Goal: Task Accomplishment & Management: Use online tool/utility

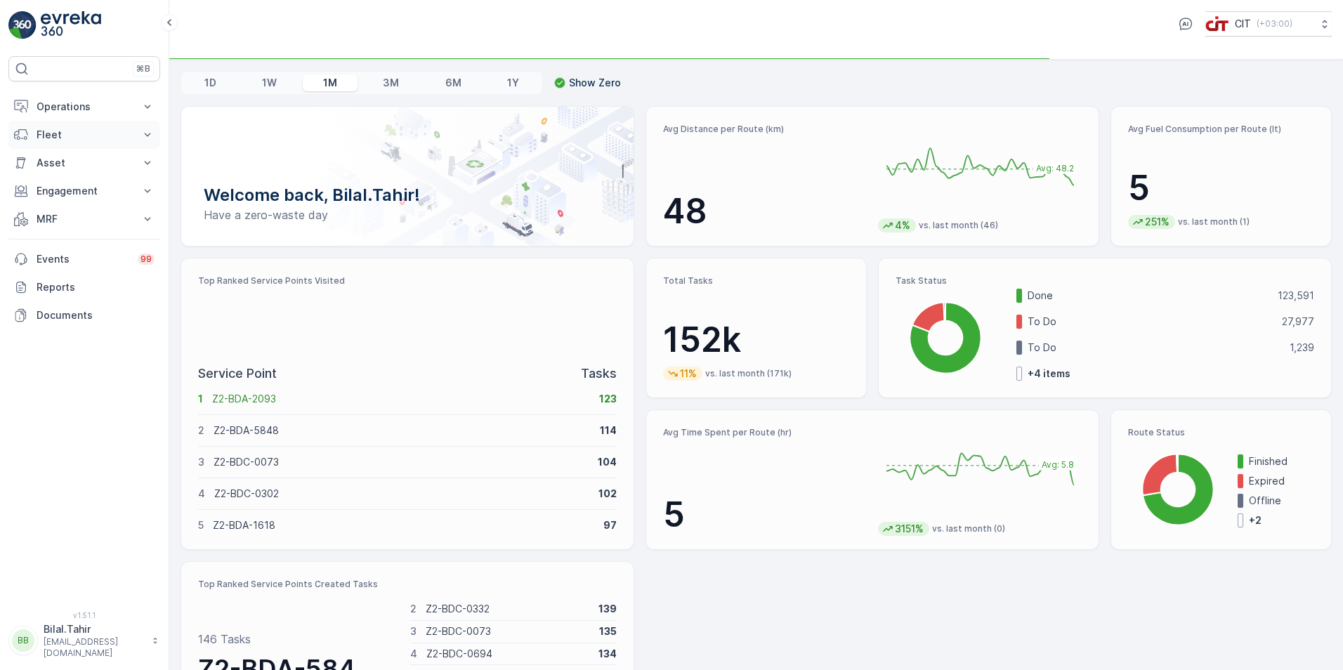
click at [70, 138] on p "Fleet" at bounding box center [85, 135] width 96 height 14
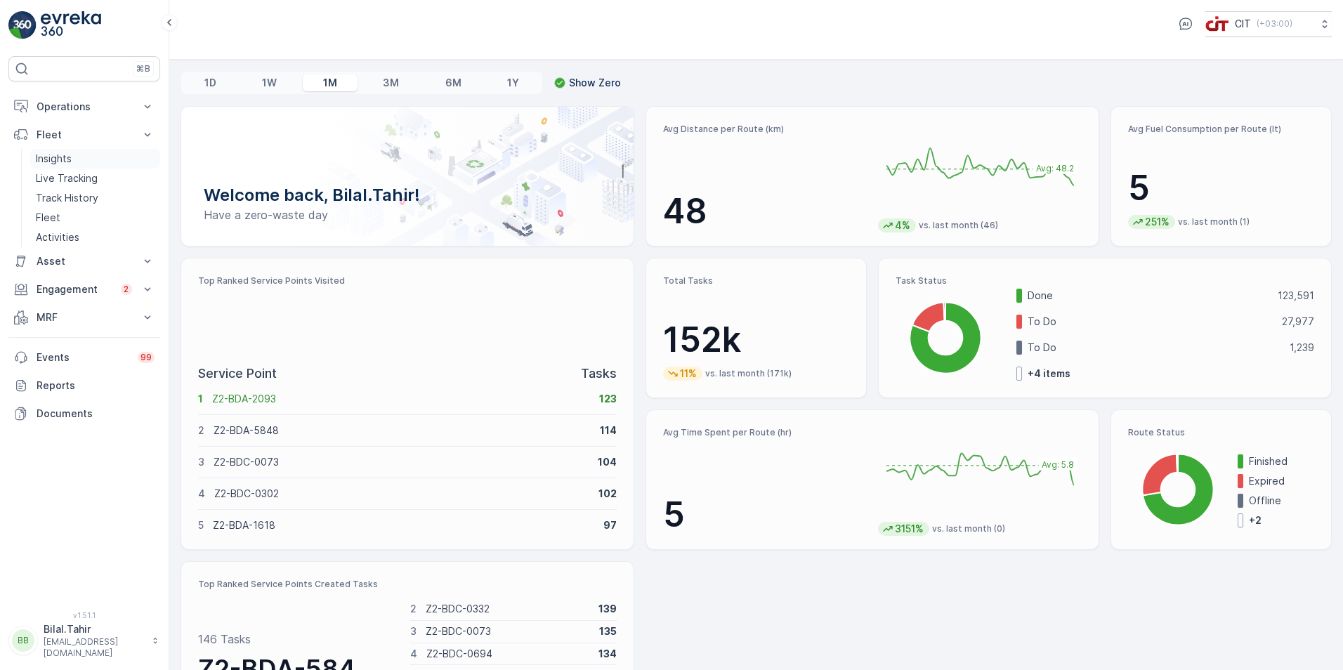
click at [89, 161] on link "Insights" at bounding box center [95, 159] width 130 height 20
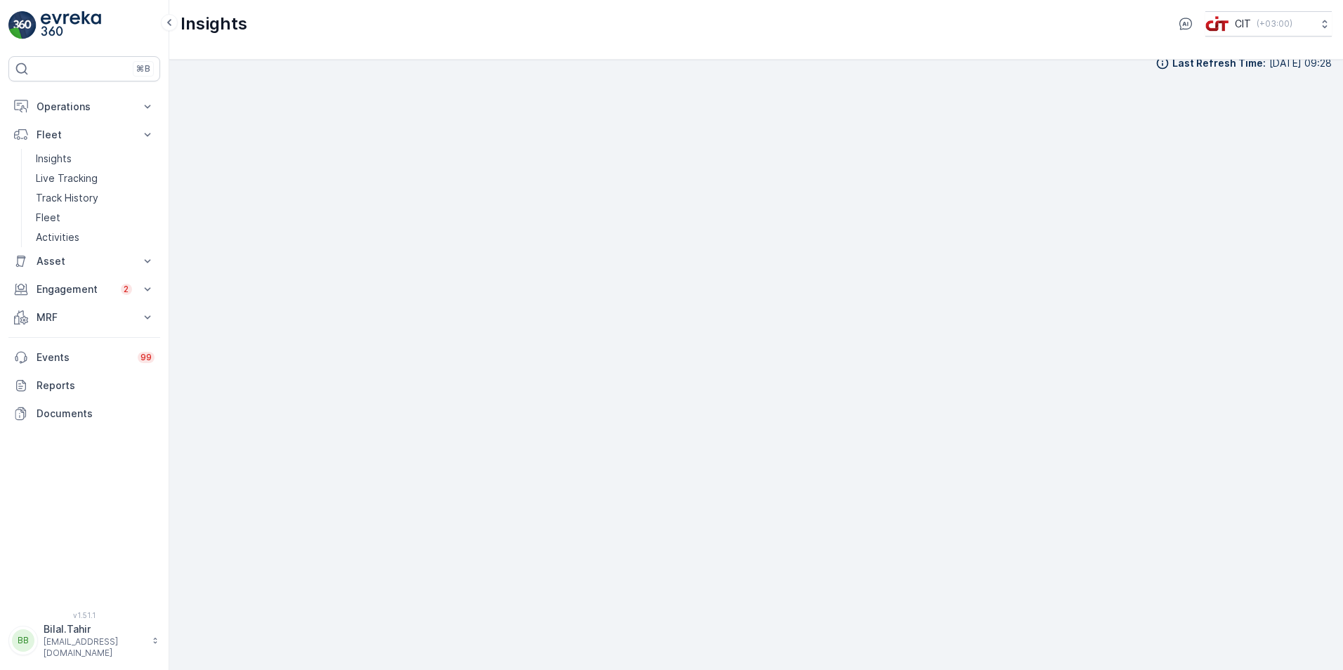
scroll to position [16, 0]
click at [90, 106] on p "Operations" at bounding box center [85, 107] width 96 height 14
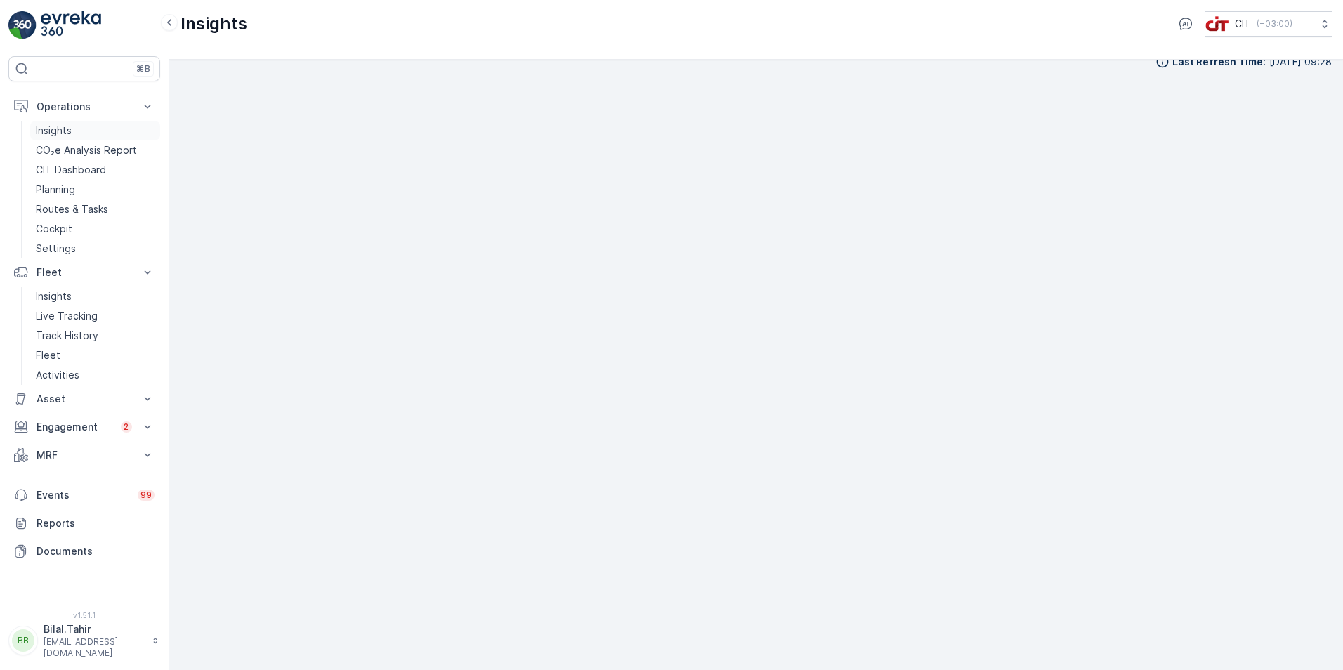
click at [88, 126] on link "Insights" at bounding box center [95, 131] width 130 height 20
click at [91, 397] on p "Asset" at bounding box center [85, 399] width 96 height 14
click at [93, 418] on link "Assets" at bounding box center [95, 423] width 130 height 20
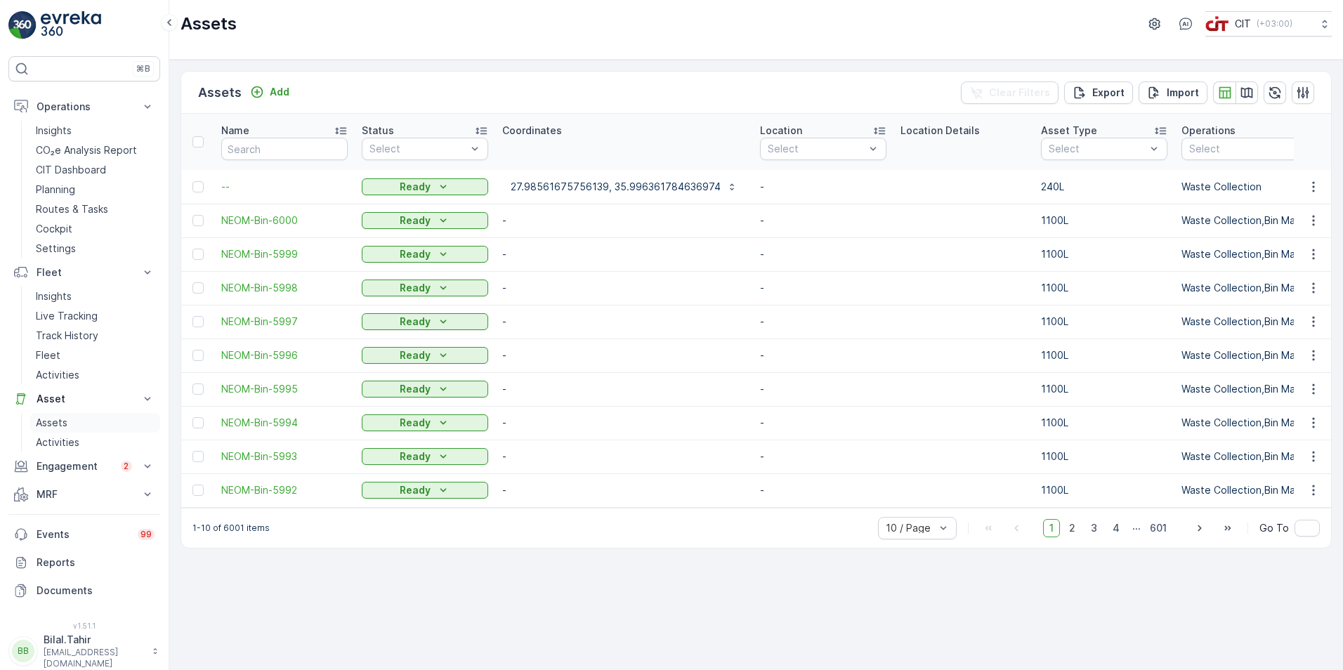
click at [43, 422] on p "Assets" at bounding box center [52, 423] width 32 height 14
click at [397, 190] on div "On Field" at bounding box center [425, 181] width 126 height 25
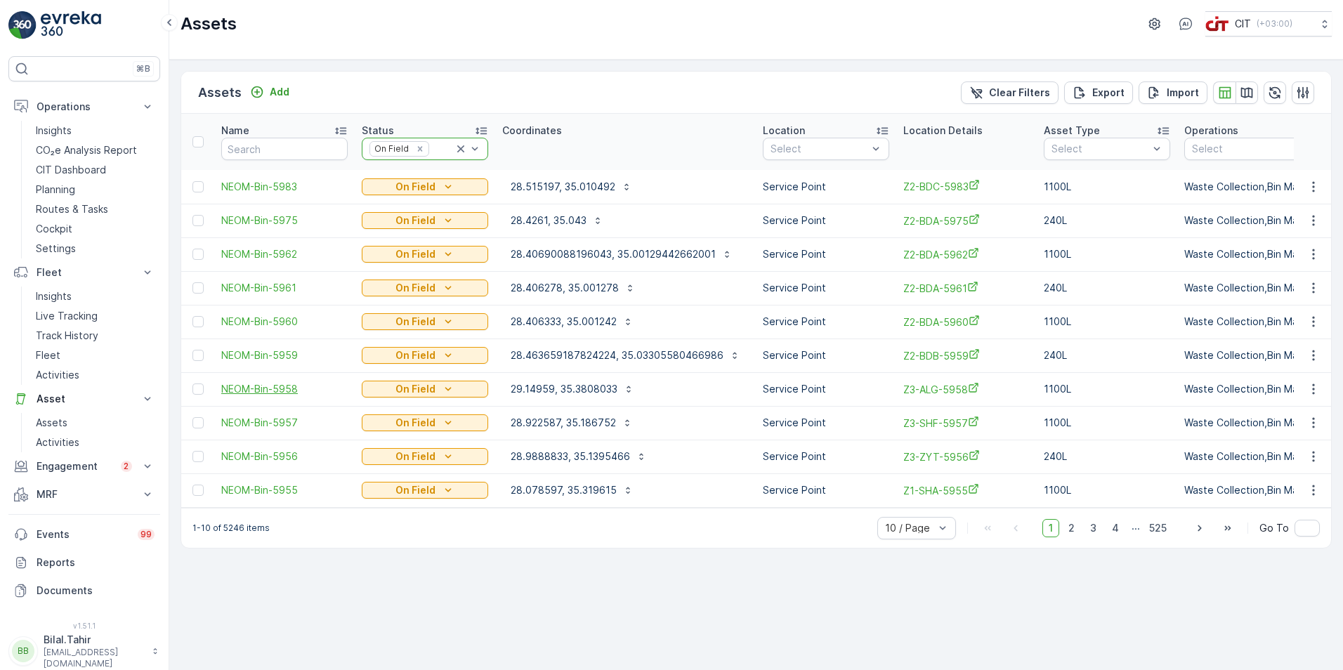
click at [275, 388] on span "NEOM-Bin-5958" at bounding box center [284, 389] width 126 height 14
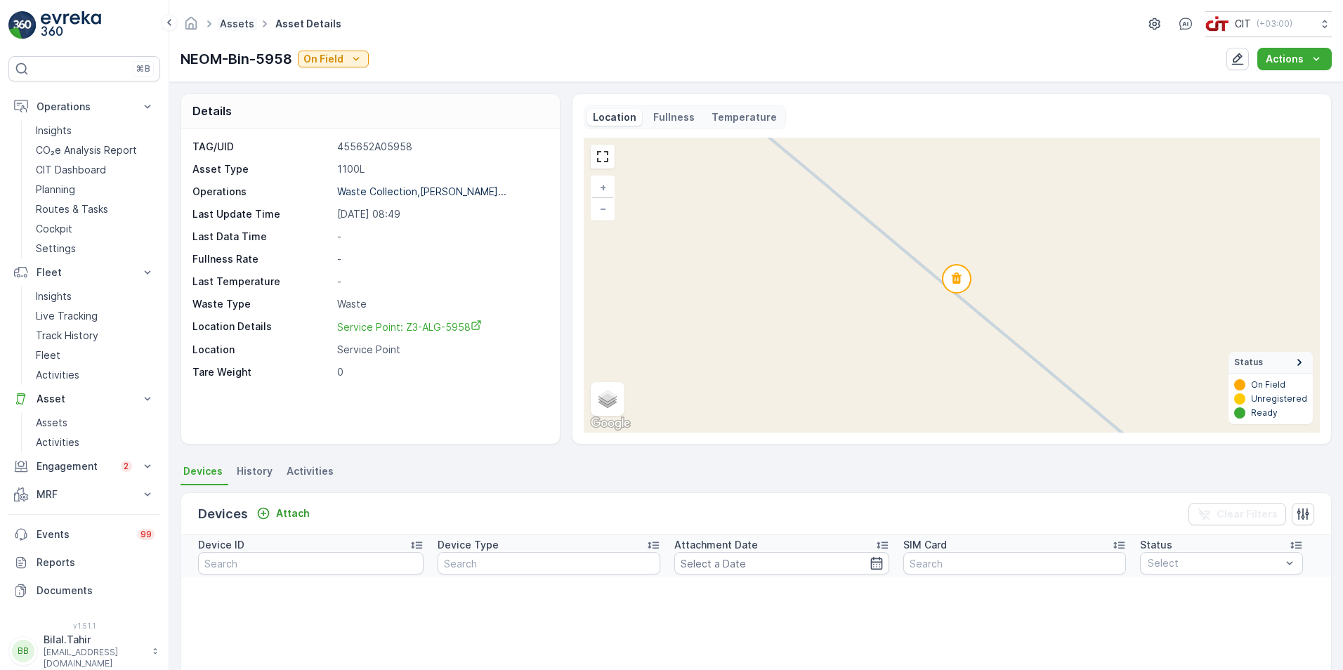
click at [240, 28] on link "Assets" at bounding box center [237, 24] width 34 height 12
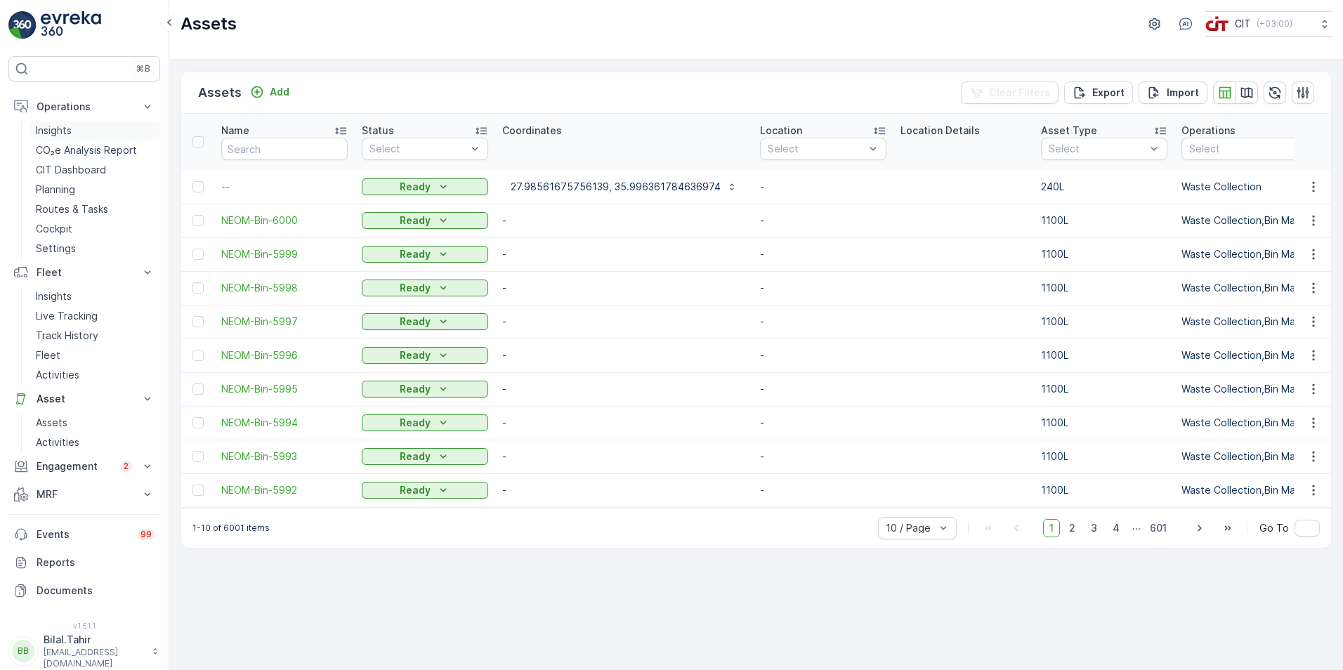
click at [69, 131] on p "Insights" at bounding box center [54, 131] width 36 height 14
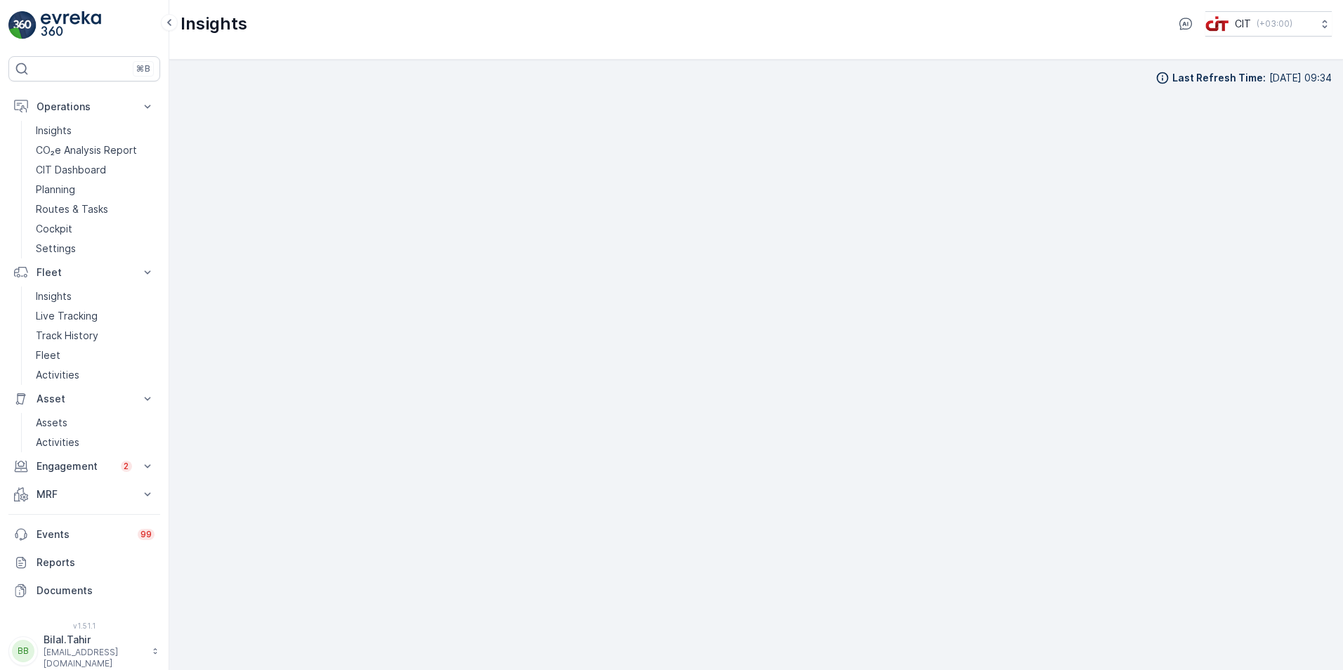
scroll to position [14, 0]
click at [52, 422] on p "Assets" at bounding box center [52, 423] width 32 height 14
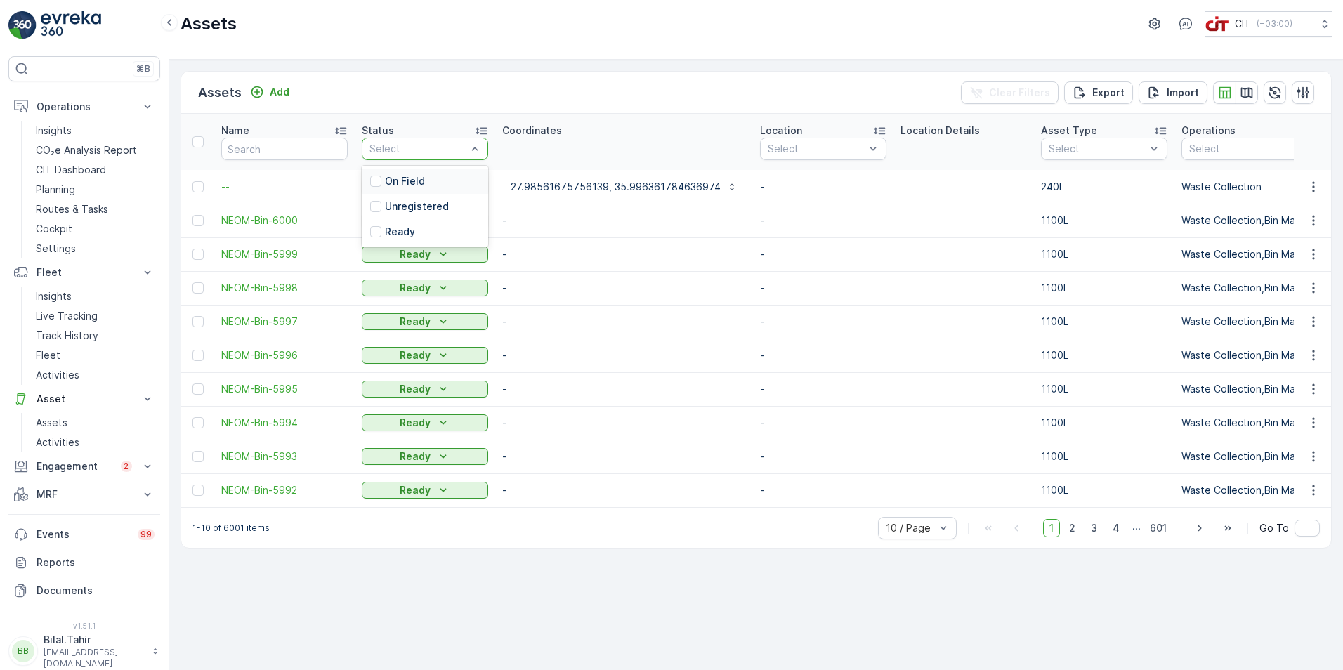
click at [415, 154] on div at bounding box center [418, 148] width 100 height 11
click at [322, 147] on input "text" at bounding box center [284, 149] width 126 height 22
click at [386, 149] on div at bounding box center [418, 148] width 100 height 11
click at [1112, 91] on p "Export" at bounding box center [1108, 93] width 32 height 14
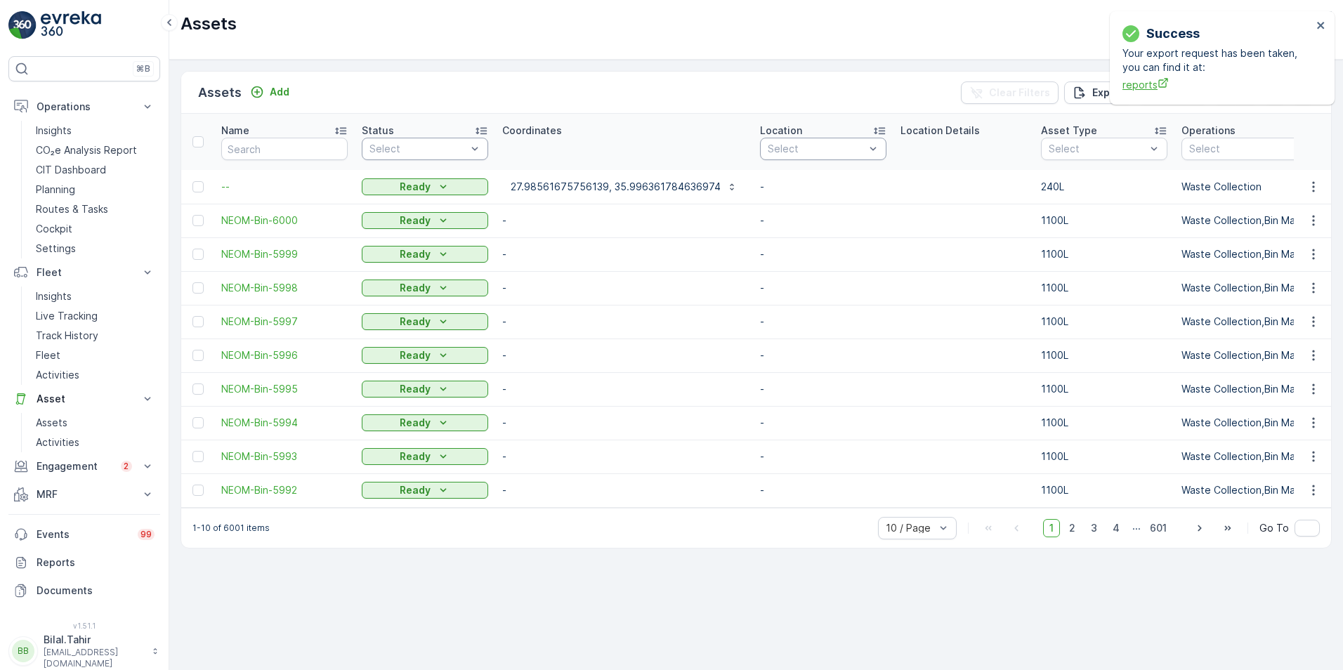
click at [1133, 86] on span "reports" at bounding box center [1217, 84] width 190 height 15
click at [1159, 84] on icon "reports" at bounding box center [1162, 82] width 11 height 11
click at [947, 34] on div "Assets CIT ( +03:00 )" at bounding box center [755, 23] width 1151 height 25
click at [1322, 29] on icon "close" at bounding box center [1321, 25] width 10 height 11
click at [1109, 97] on p "Export" at bounding box center [1108, 93] width 32 height 14
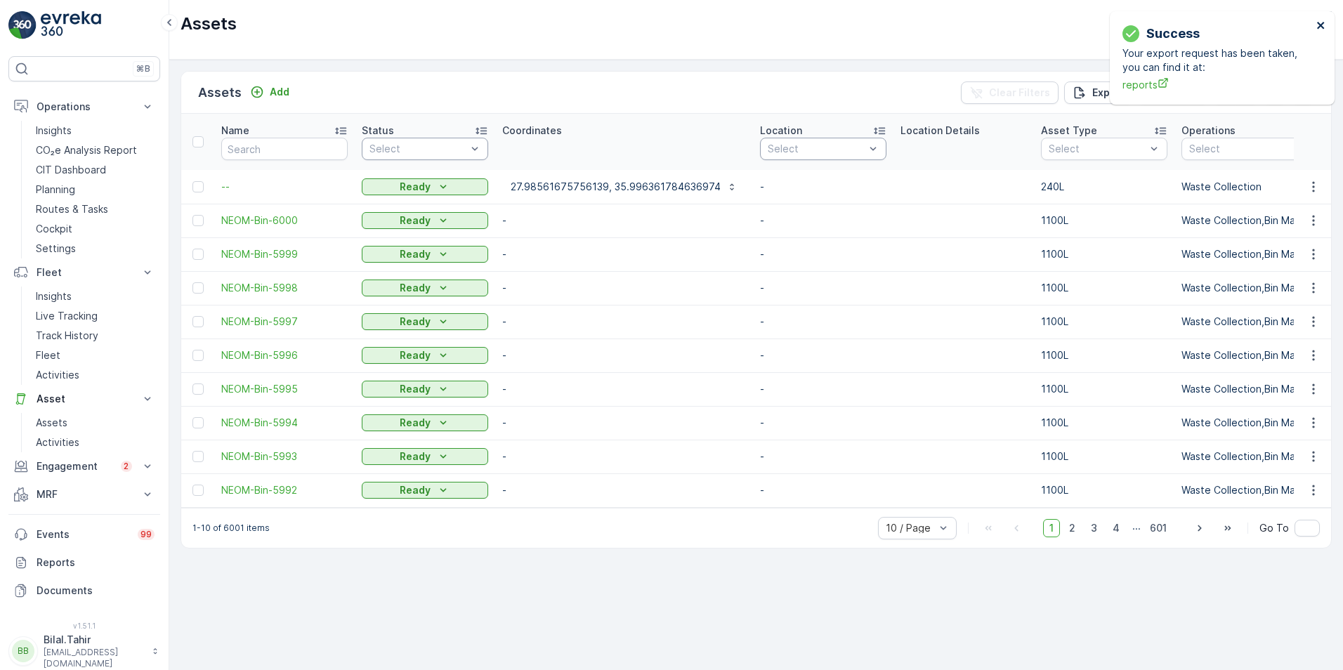
click at [1318, 23] on icon "close" at bounding box center [1320, 25] width 7 height 7
click at [1306, 93] on icon "button" at bounding box center [1303, 92] width 12 height 12
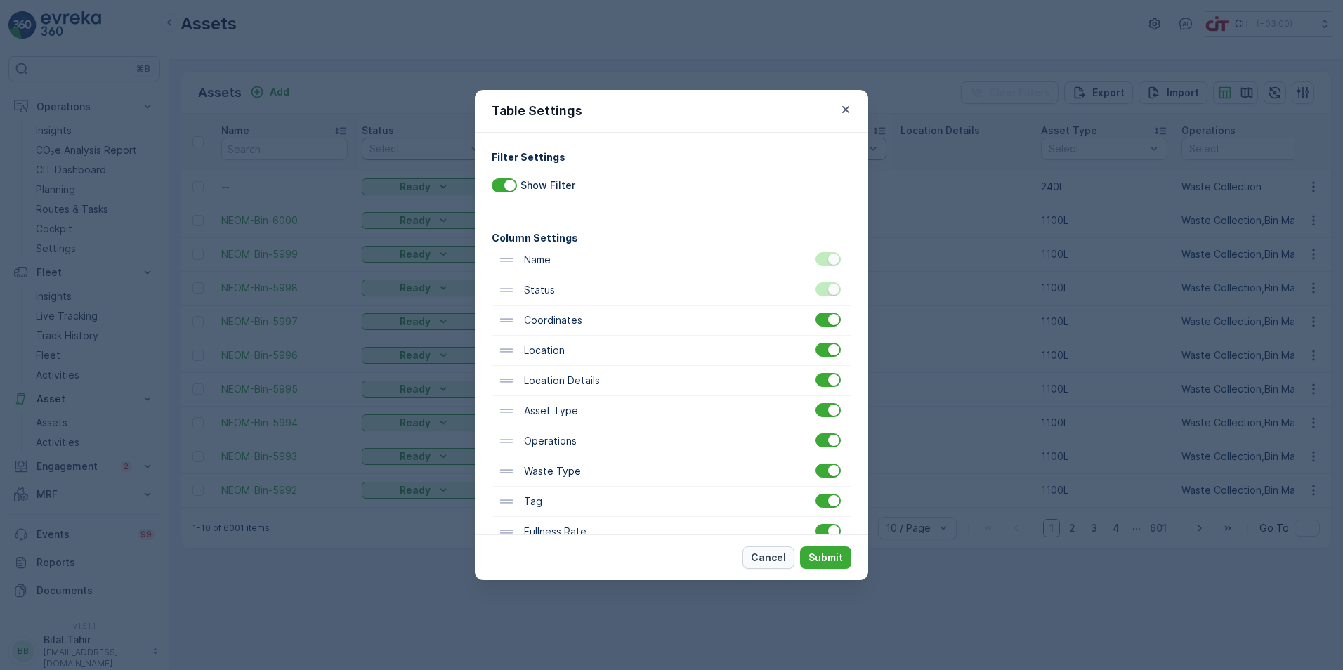
click at [775, 555] on p "Cancel" at bounding box center [768, 558] width 35 height 14
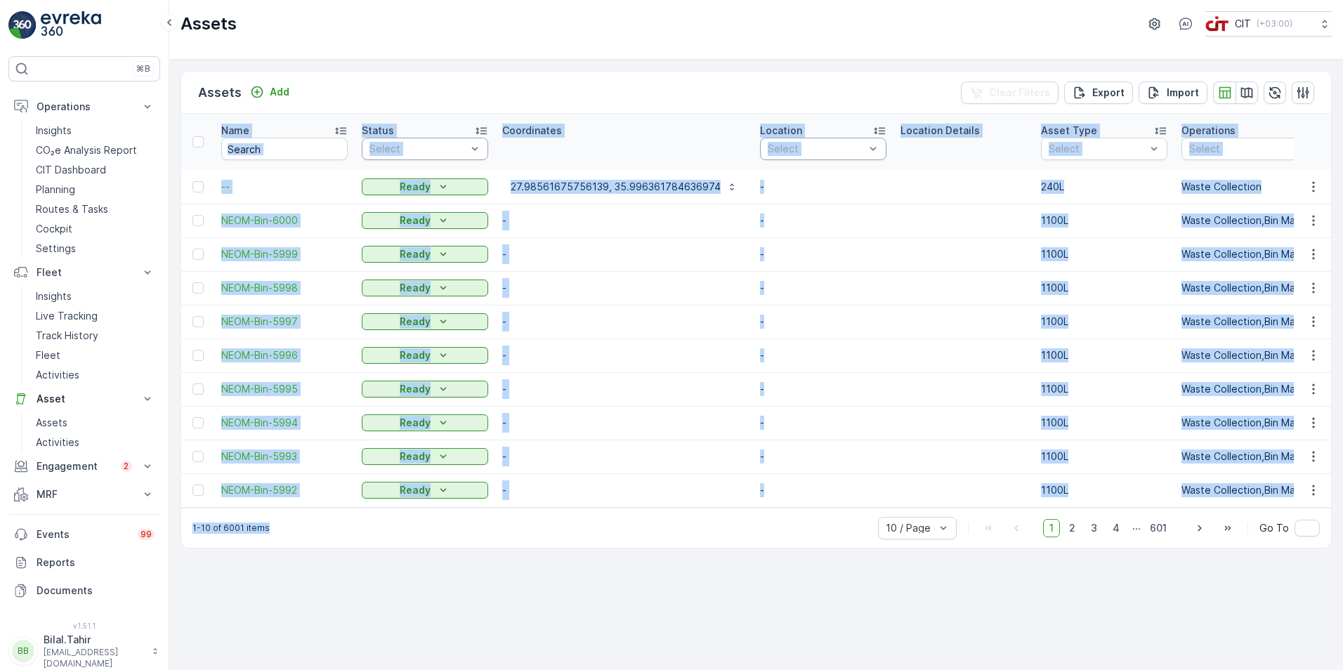
drag, startPoint x: 617, startPoint y: 517, endPoint x: 786, endPoint y: 508, distance: 168.7
click at [786, 508] on div "Assets Add Clear Filters Export Import Name Status Select Coordinates Location …" at bounding box center [755, 310] width 1151 height 478
drag, startPoint x: 786, startPoint y: 508, endPoint x: 739, endPoint y: 518, distance: 47.9
click at [739, 518] on div "1-10 of 6001 items 10 / Page 1 2 3 4 ... 601 Go To" at bounding box center [756, 528] width 1150 height 40
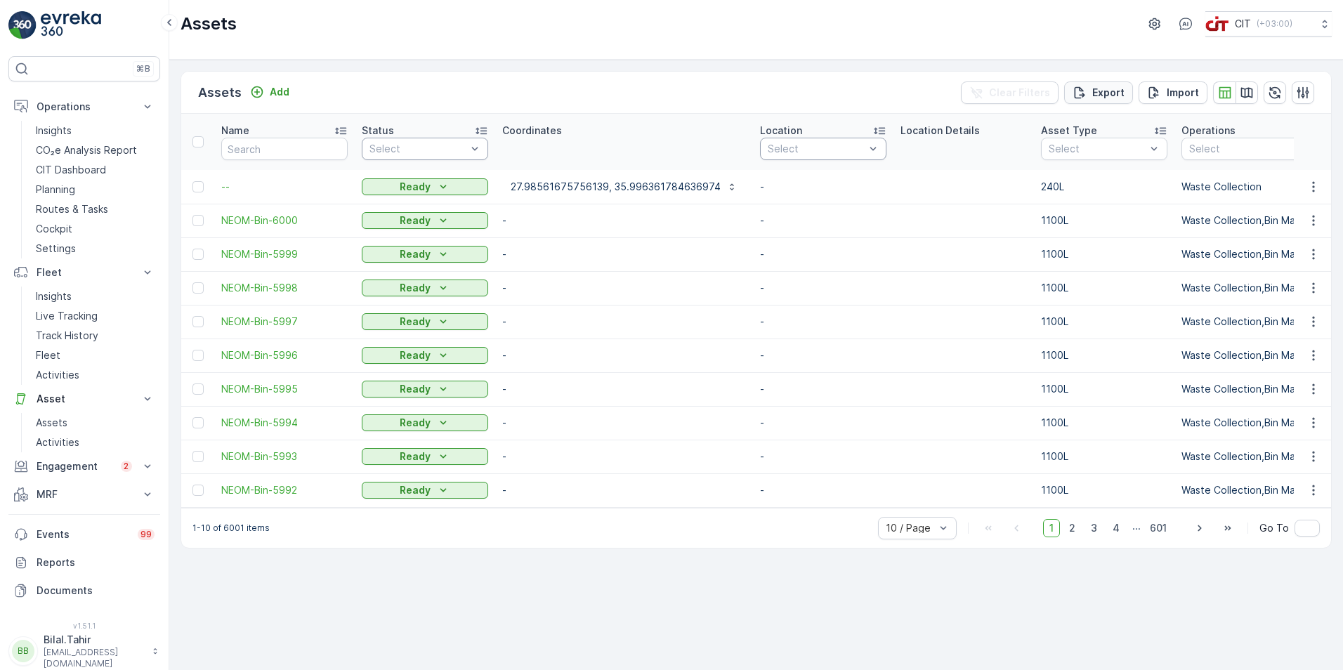
click at [1102, 100] on button "Export" at bounding box center [1098, 92] width 69 height 22
click at [1140, 88] on span "reports" at bounding box center [1217, 84] width 190 height 15
click at [51, 445] on p "Activities" at bounding box center [58, 442] width 44 height 14
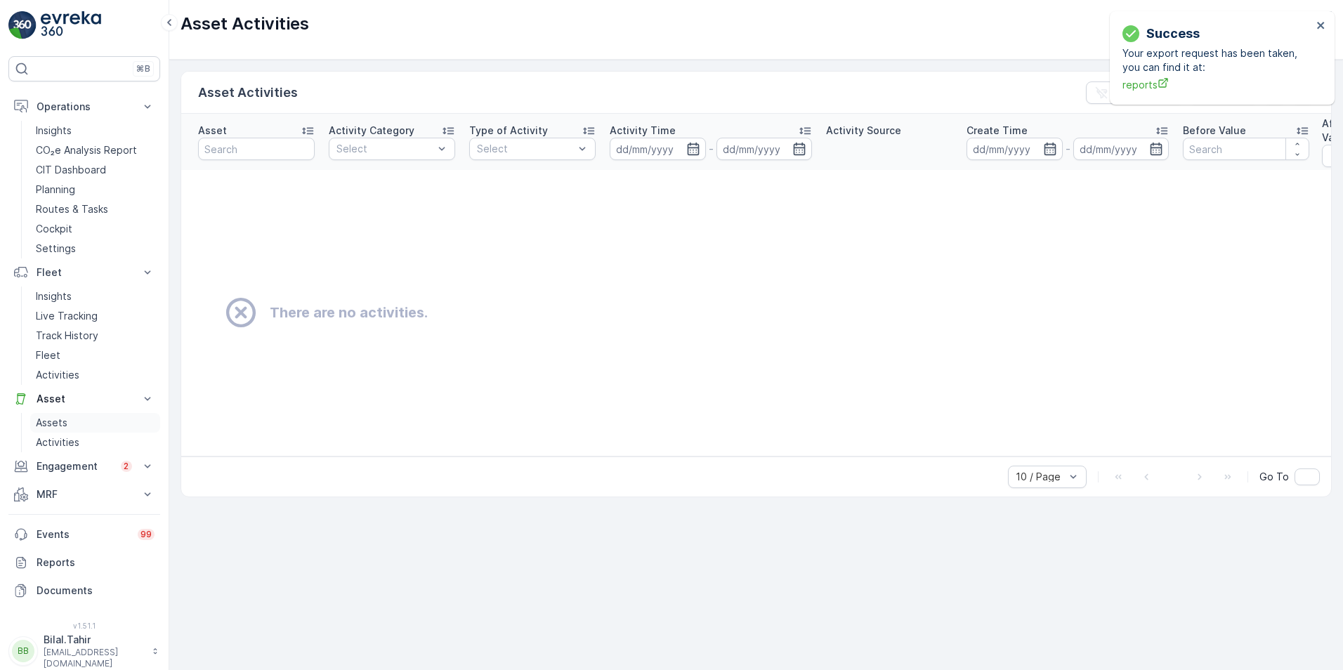
click at [59, 422] on p "Assets" at bounding box center [52, 423] width 32 height 14
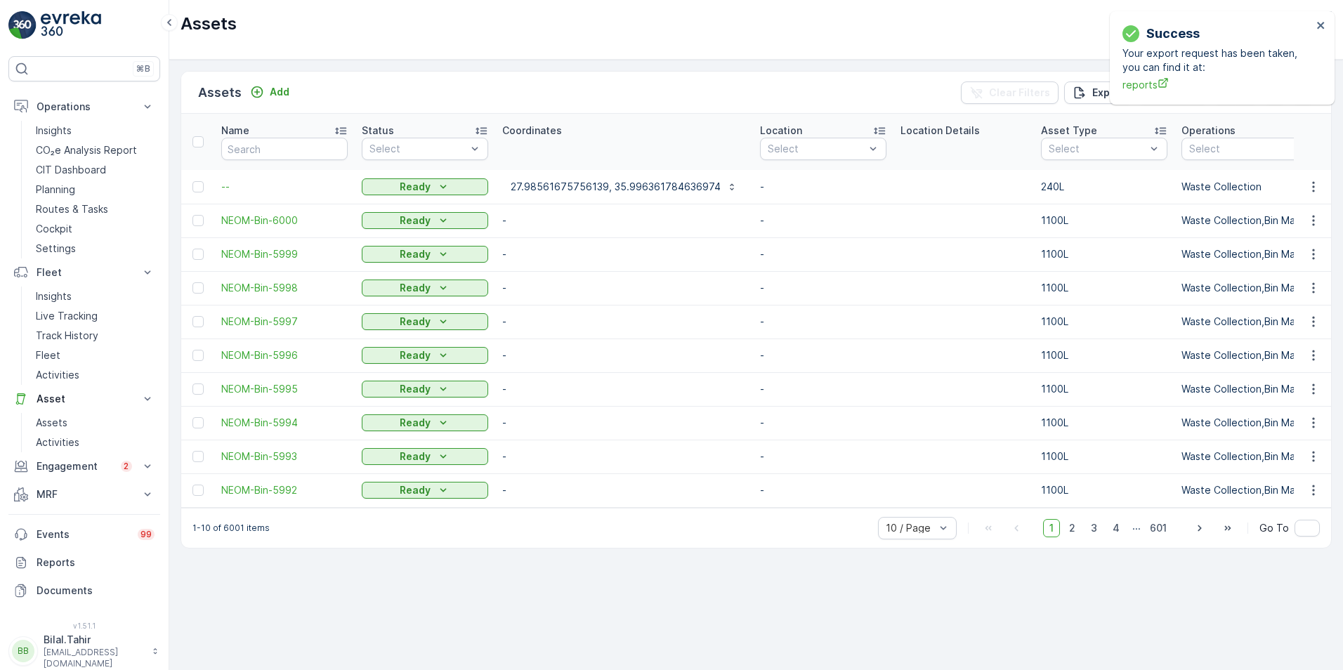
click at [590, 84] on div "Assets Add Clear Filters Export Import" at bounding box center [756, 93] width 1150 height 42
click at [63, 417] on p "Assets" at bounding box center [52, 423] width 32 height 14
click at [83, 396] on p "Asset" at bounding box center [85, 399] width 96 height 14
click at [1319, 27] on icon "close" at bounding box center [1321, 25] width 10 height 11
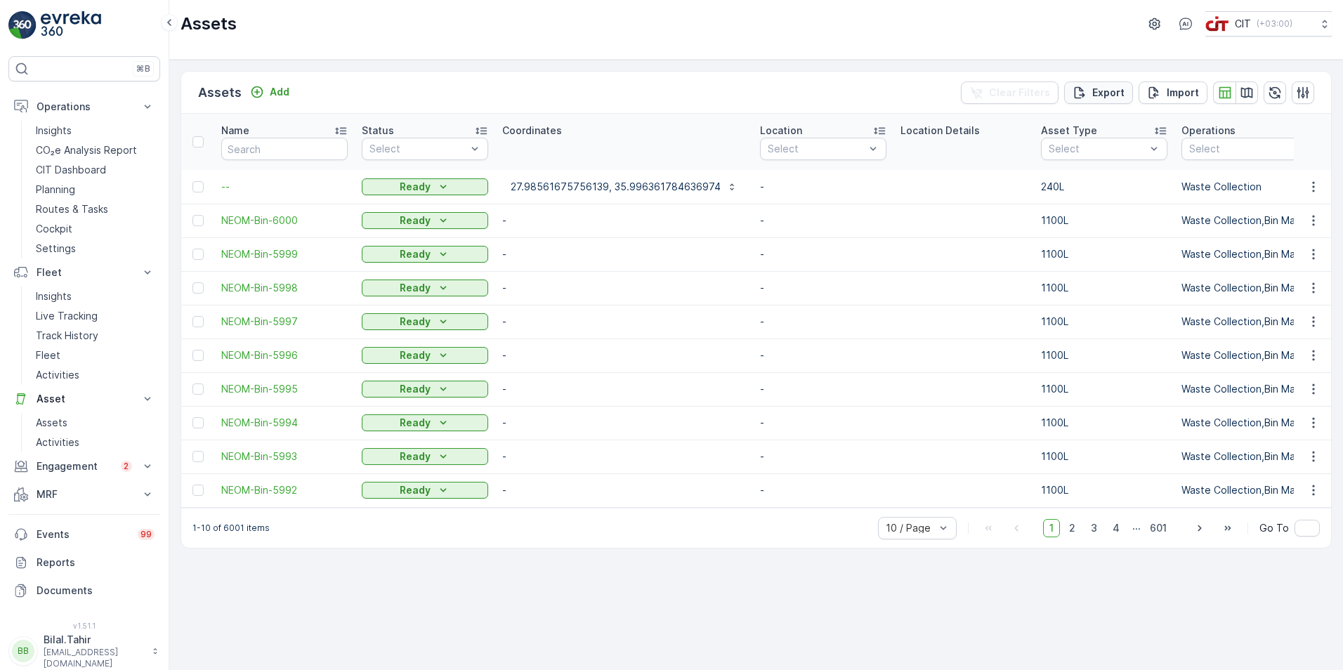
click at [1117, 90] on p "Export" at bounding box center [1108, 93] width 32 height 14
click at [1321, 25] on icon "close" at bounding box center [1320, 25] width 7 height 7
click at [1307, 95] on icon "button" at bounding box center [1303, 92] width 12 height 12
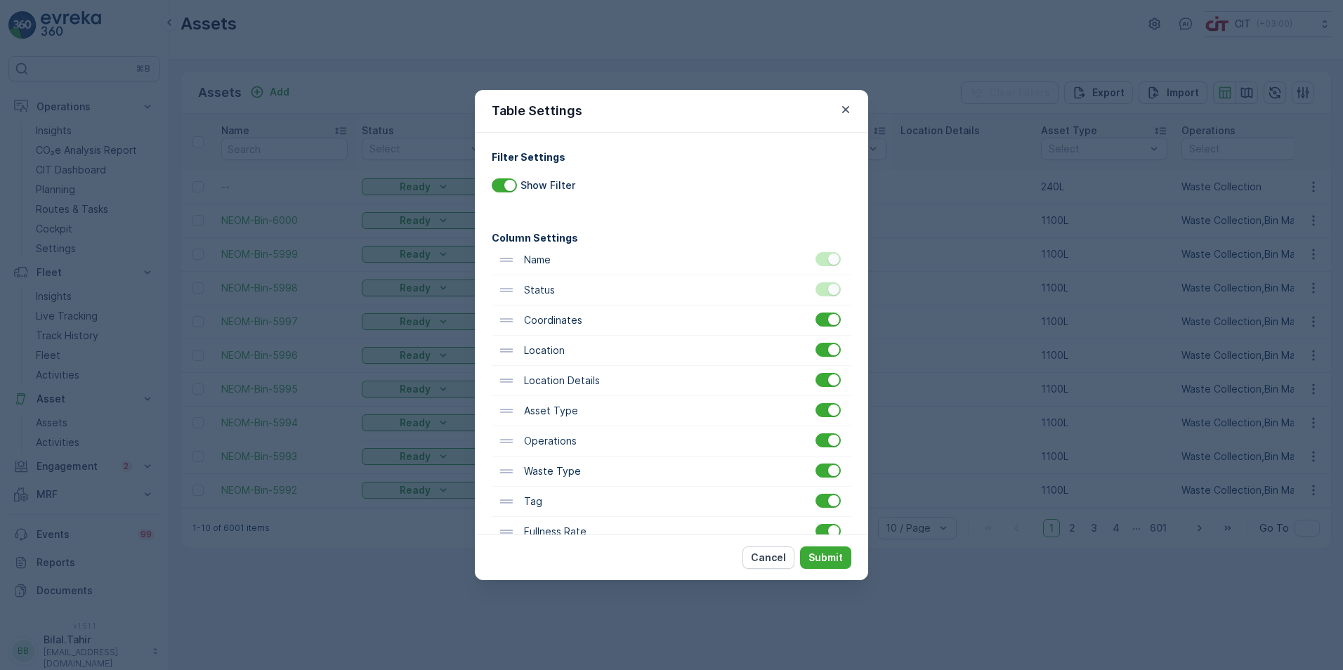
click at [824, 292] on div at bounding box center [827, 289] width 25 height 14
click at [779, 555] on p "Cancel" at bounding box center [768, 558] width 35 height 14
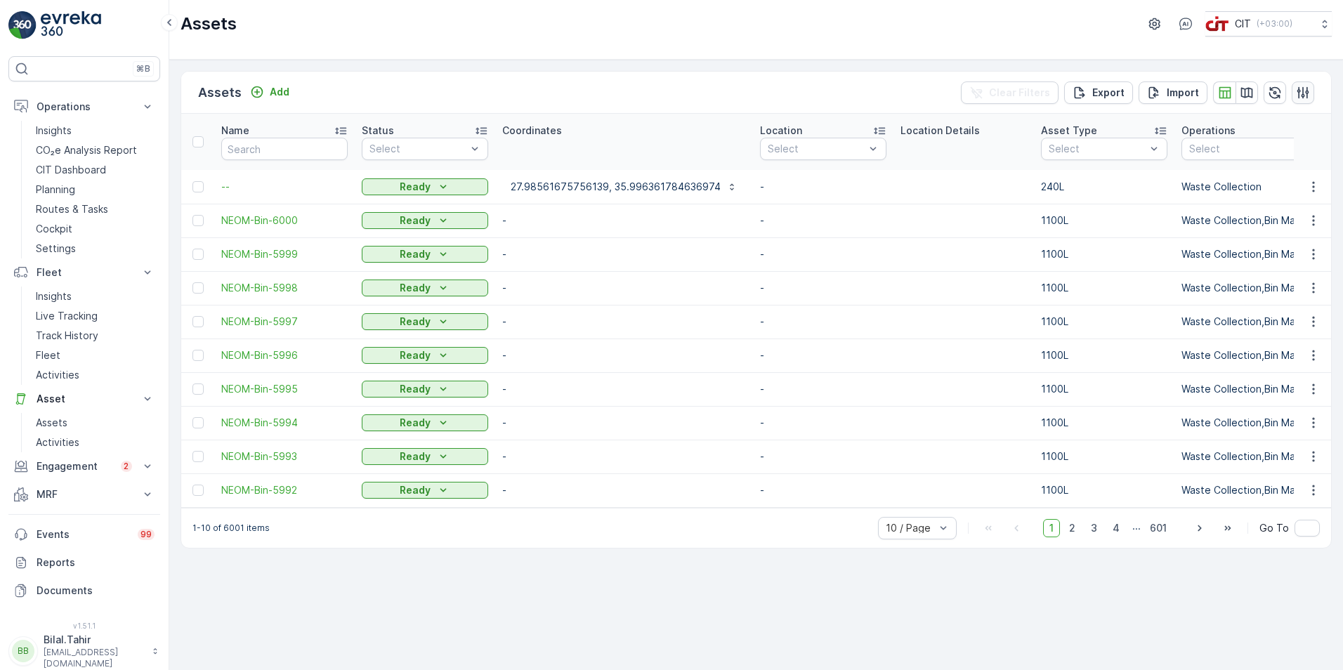
click at [1301, 89] on icon "button" at bounding box center [1303, 93] width 14 height 14
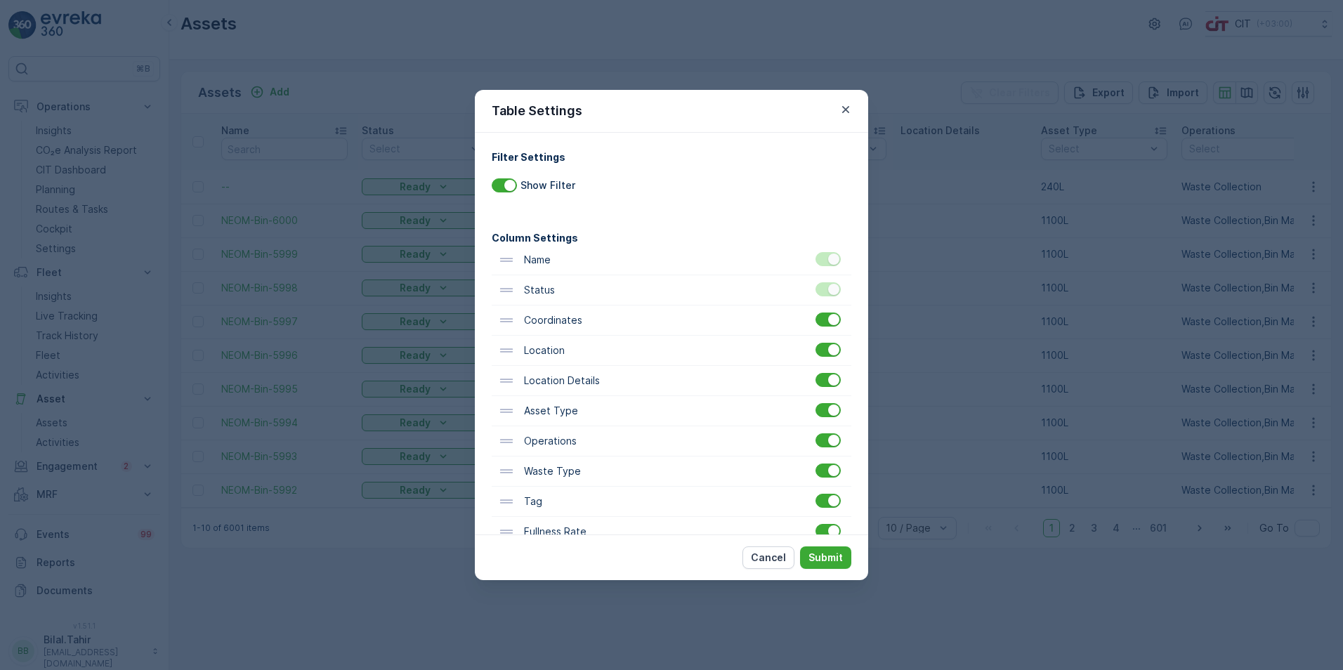
click at [828, 287] on div at bounding box center [833, 289] width 11 height 11
click at [848, 119] on div "Table Settings" at bounding box center [671, 111] width 393 height 43
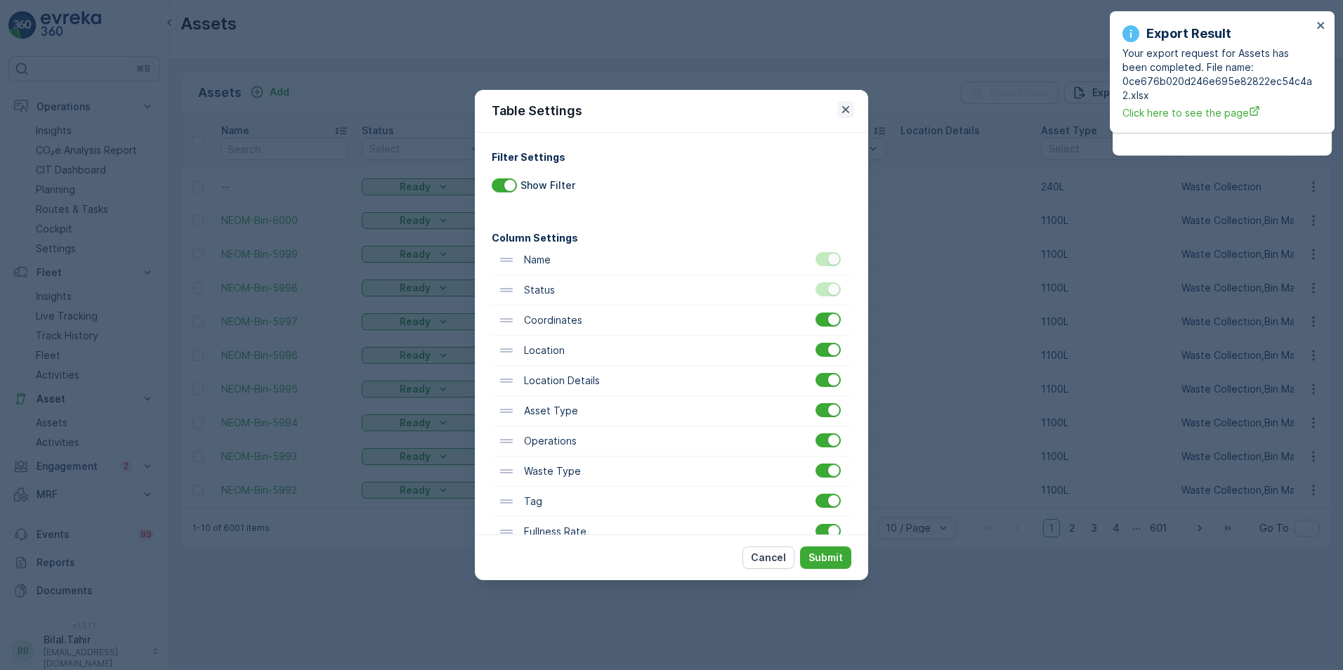
click at [847, 110] on icon "button" at bounding box center [845, 110] width 14 height 14
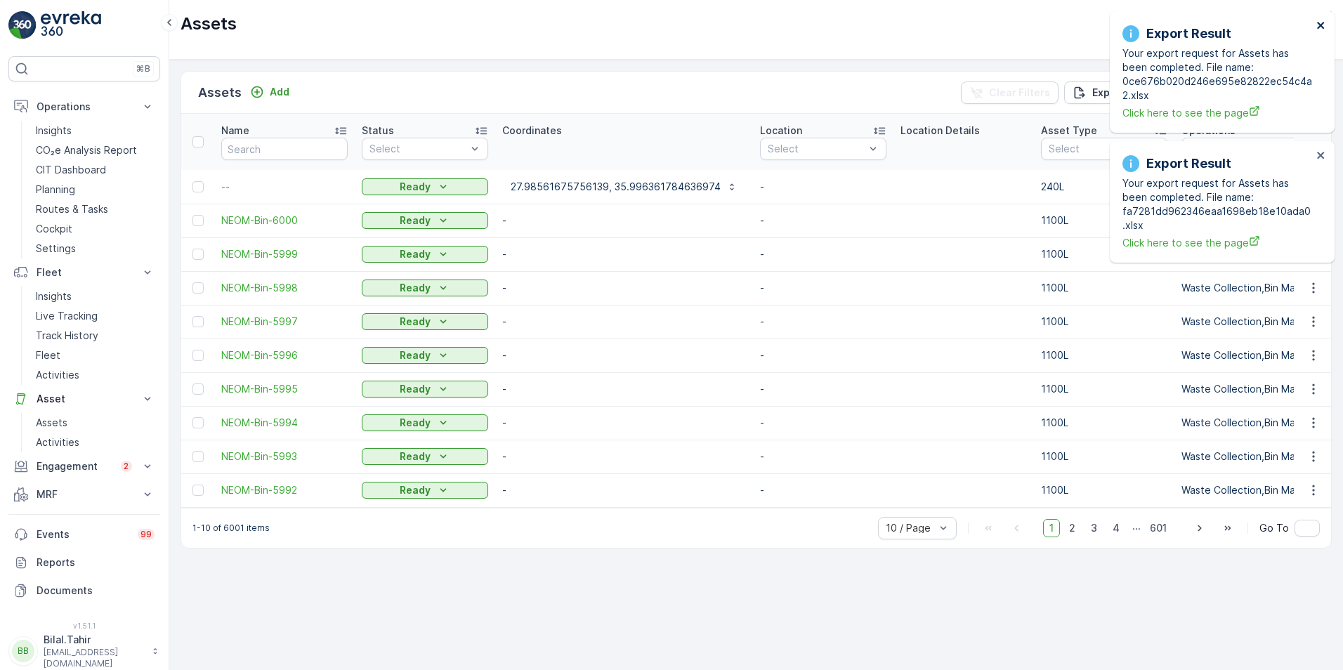
click at [1319, 24] on icon "close" at bounding box center [1320, 25] width 7 height 7
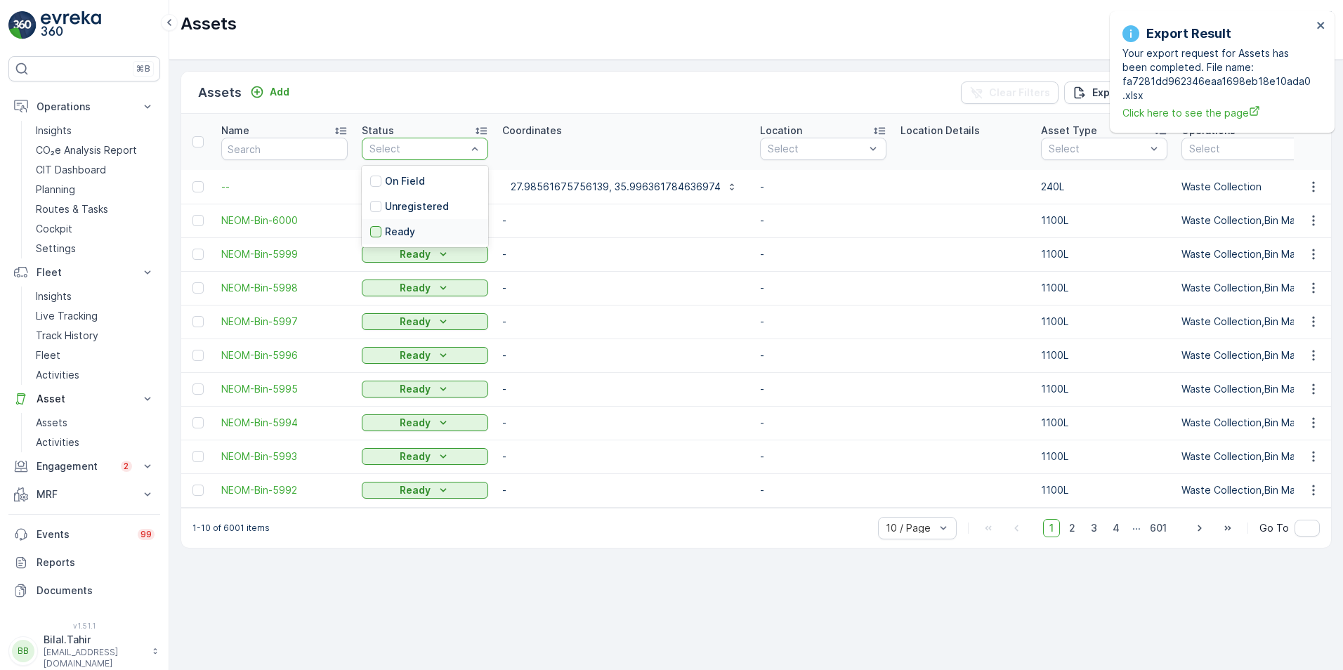
click at [380, 233] on div at bounding box center [375, 231] width 11 height 11
click at [380, 180] on div at bounding box center [375, 181] width 11 height 11
click at [1321, 22] on icon "close" at bounding box center [1321, 25] width 10 height 11
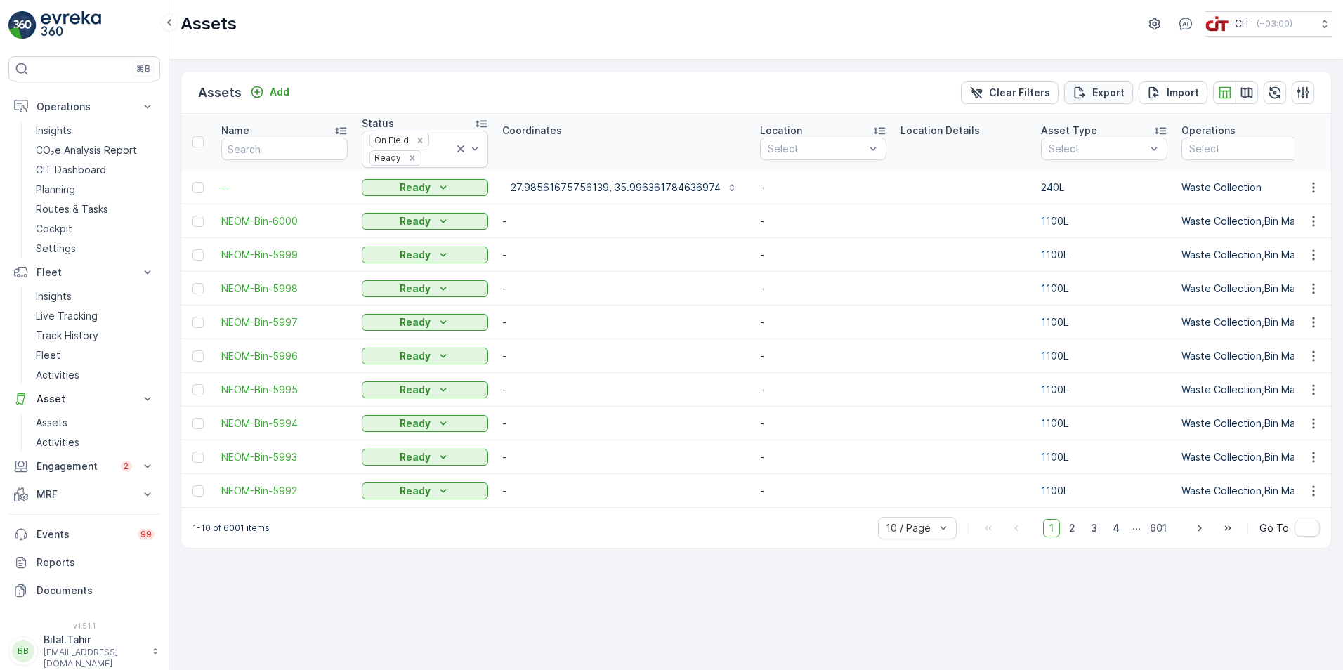
click at [1098, 95] on p "Export" at bounding box center [1108, 93] width 32 height 14
click at [1148, 85] on span "reports" at bounding box center [1217, 84] width 190 height 15
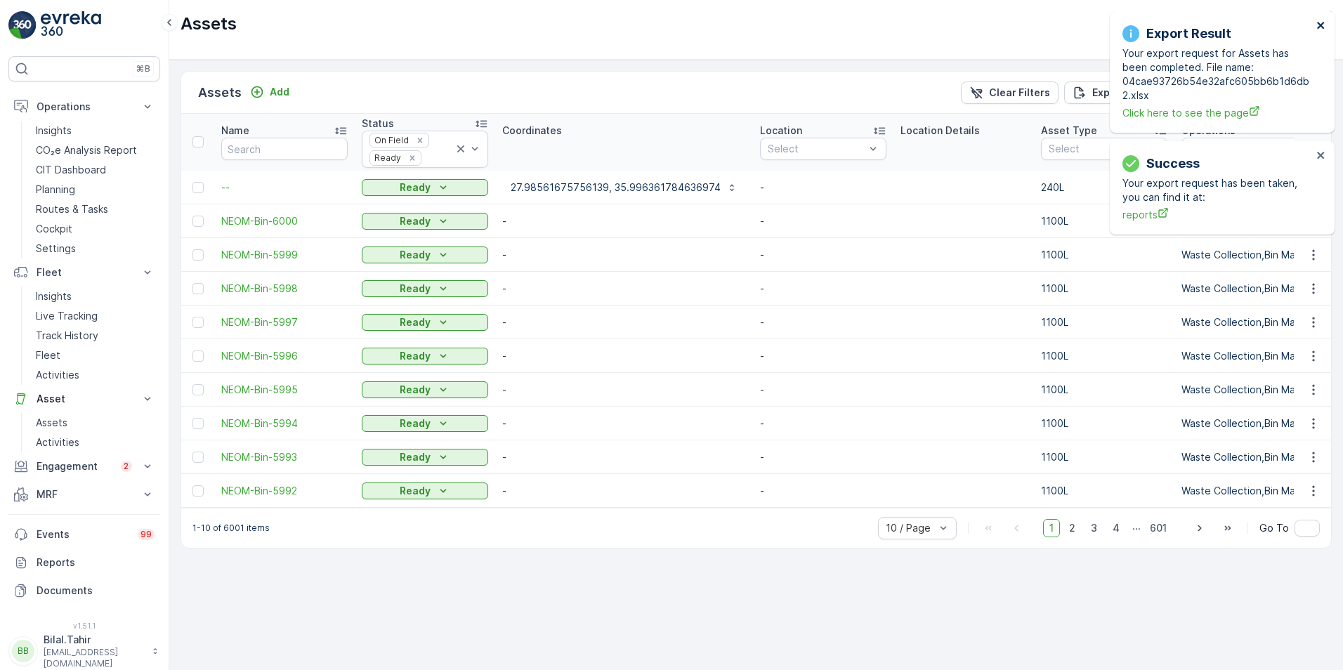
click at [1322, 20] on icon "close" at bounding box center [1321, 25] width 10 height 11
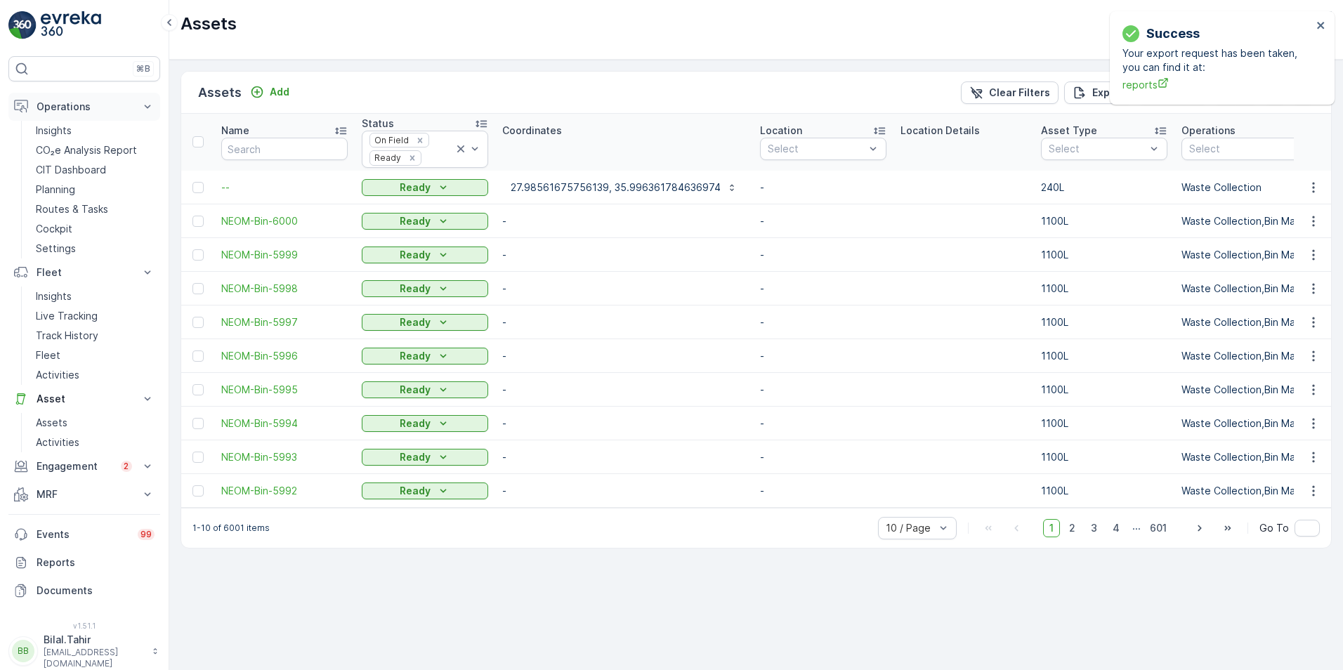
click at [72, 110] on p "Operations" at bounding box center [85, 107] width 96 height 14
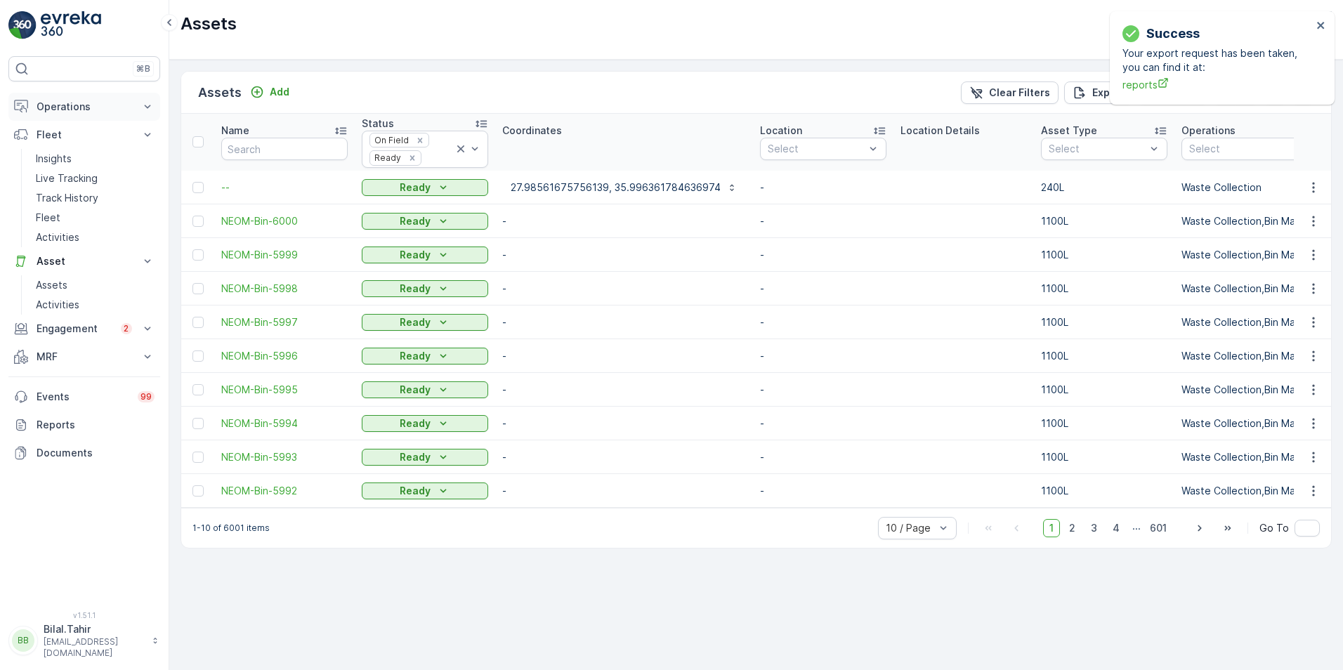
click at [72, 110] on p "Operations" at bounding box center [85, 107] width 96 height 14
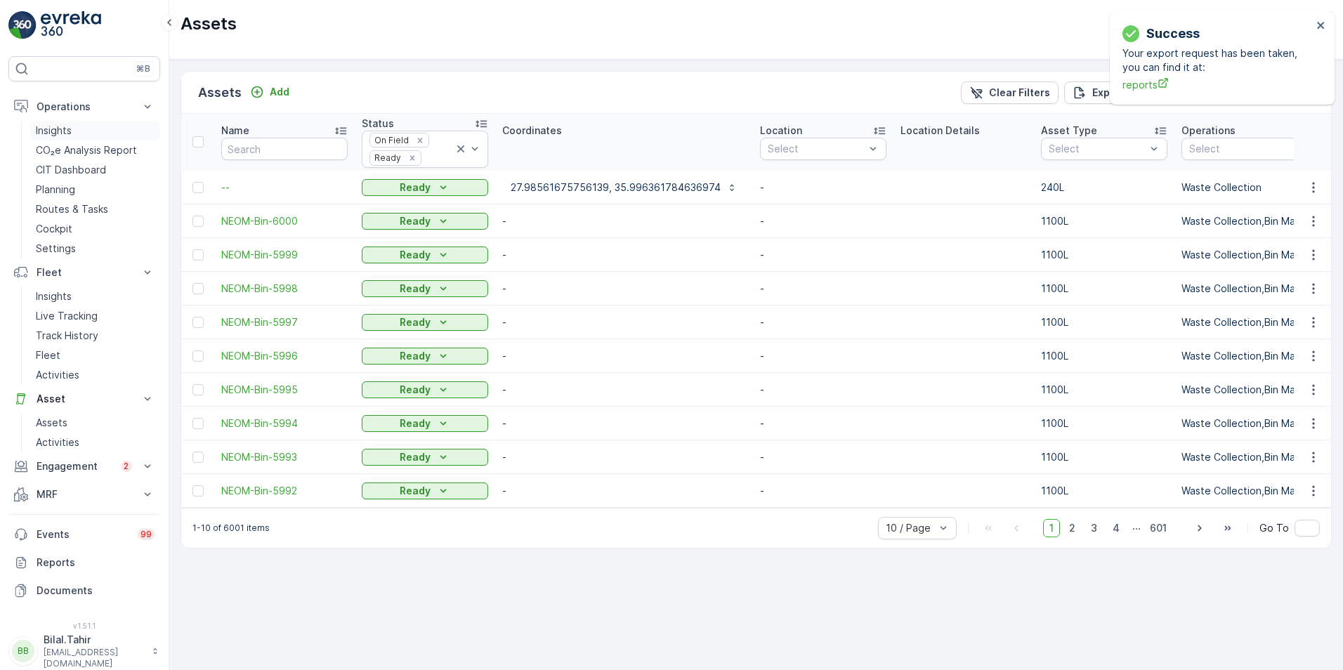
click at [64, 126] on p "Insights" at bounding box center [54, 131] width 36 height 14
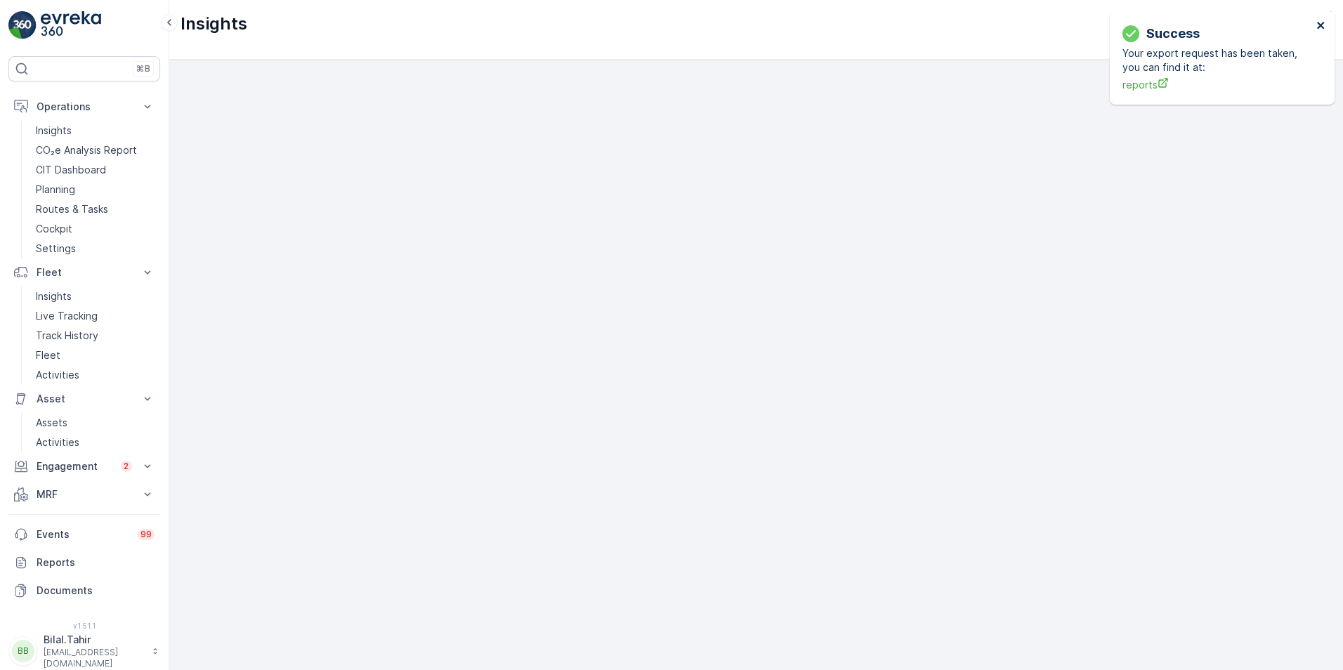
click at [1323, 28] on icon "close" at bounding box center [1320, 25] width 7 height 7
click at [54, 136] on p "Insights" at bounding box center [54, 131] width 36 height 14
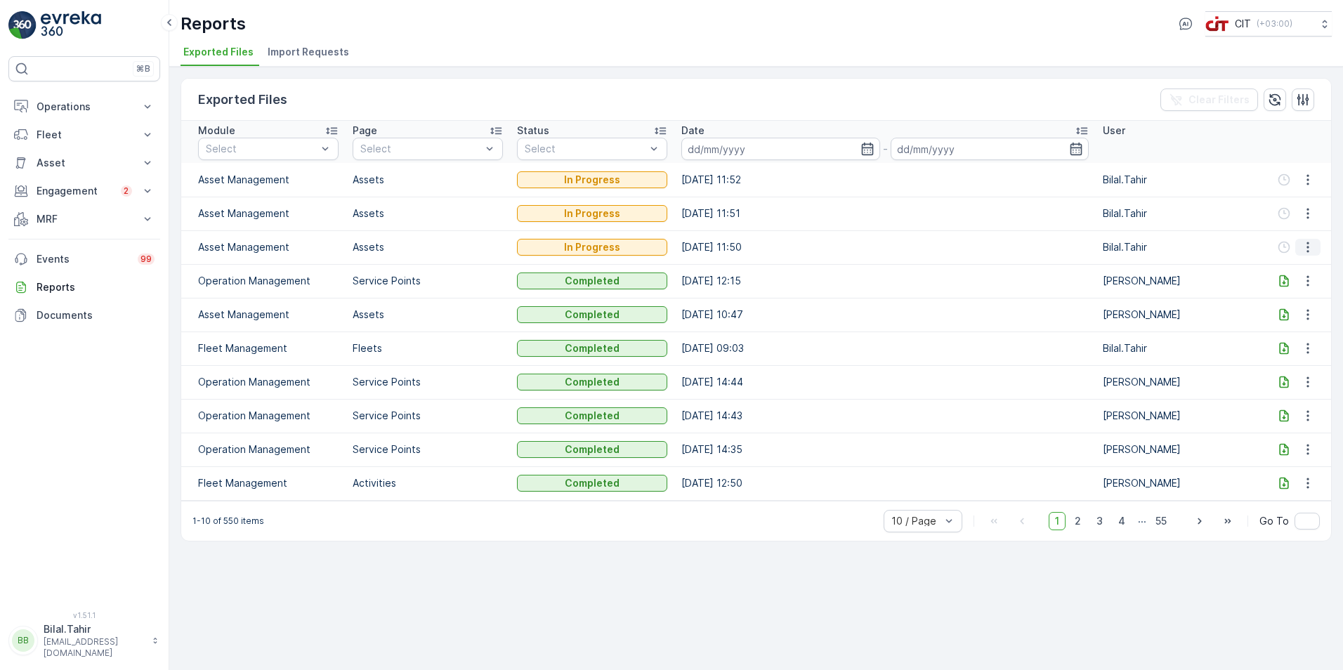
click at [1306, 244] on icon "button" at bounding box center [1307, 247] width 2 height 11
click at [1220, 629] on div "Exported Files Clear Filters Module Select Page Select Status Select Date - Use…" at bounding box center [755, 368] width 1173 height 603
click at [1280, 315] on icon at bounding box center [1284, 315] width 14 height 14
click at [1303, 180] on icon "button" at bounding box center [1308, 180] width 14 height 14
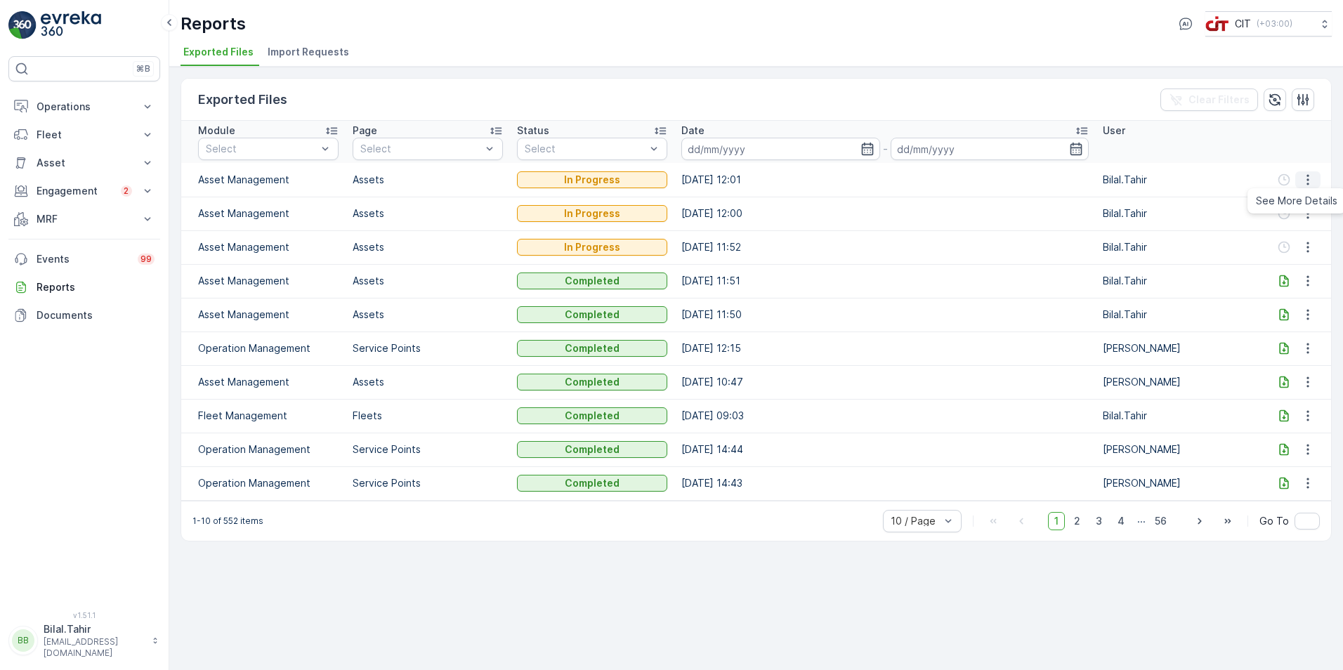
click at [1303, 180] on icon "button" at bounding box center [1308, 180] width 14 height 14
click at [1310, 243] on icon "button" at bounding box center [1308, 247] width 14 height 14
click at [1310, 275] on span "See More Details" at bounding box center [1296, 268] width 81 height 14
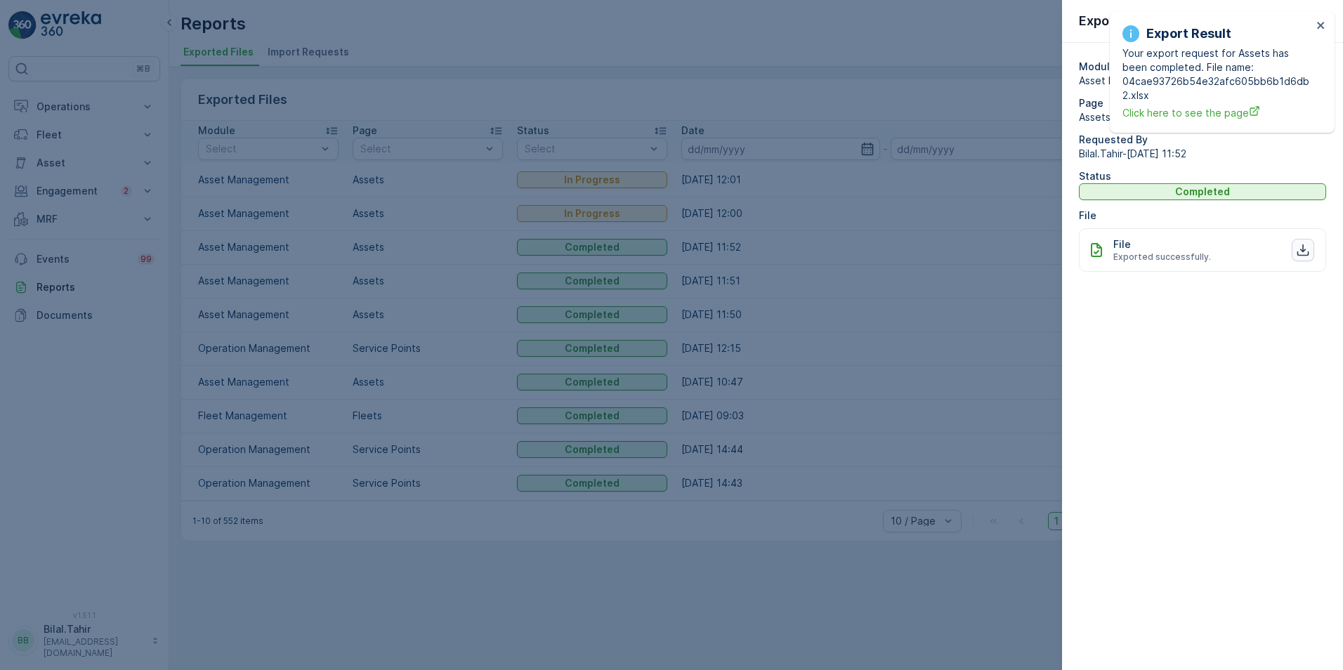
click at [1303, 251] on icon "button" at bounding box center [1303, 250] width 12 height 12
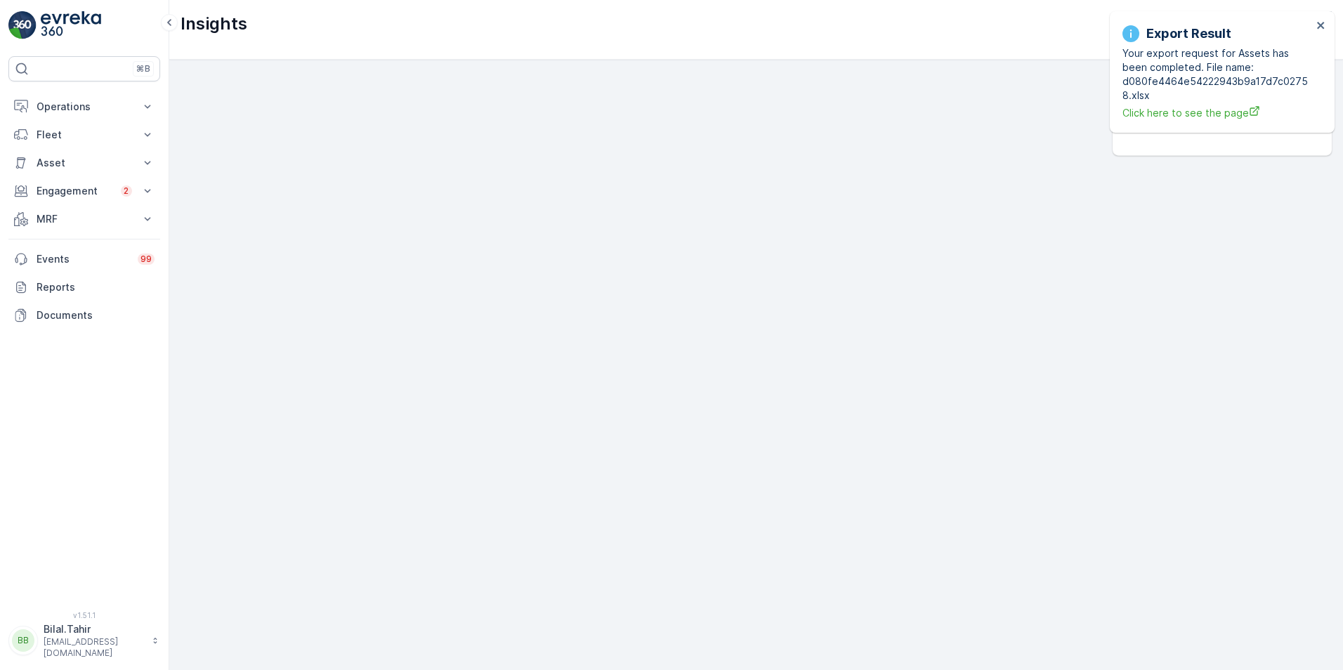
scroll to position [14, 0]
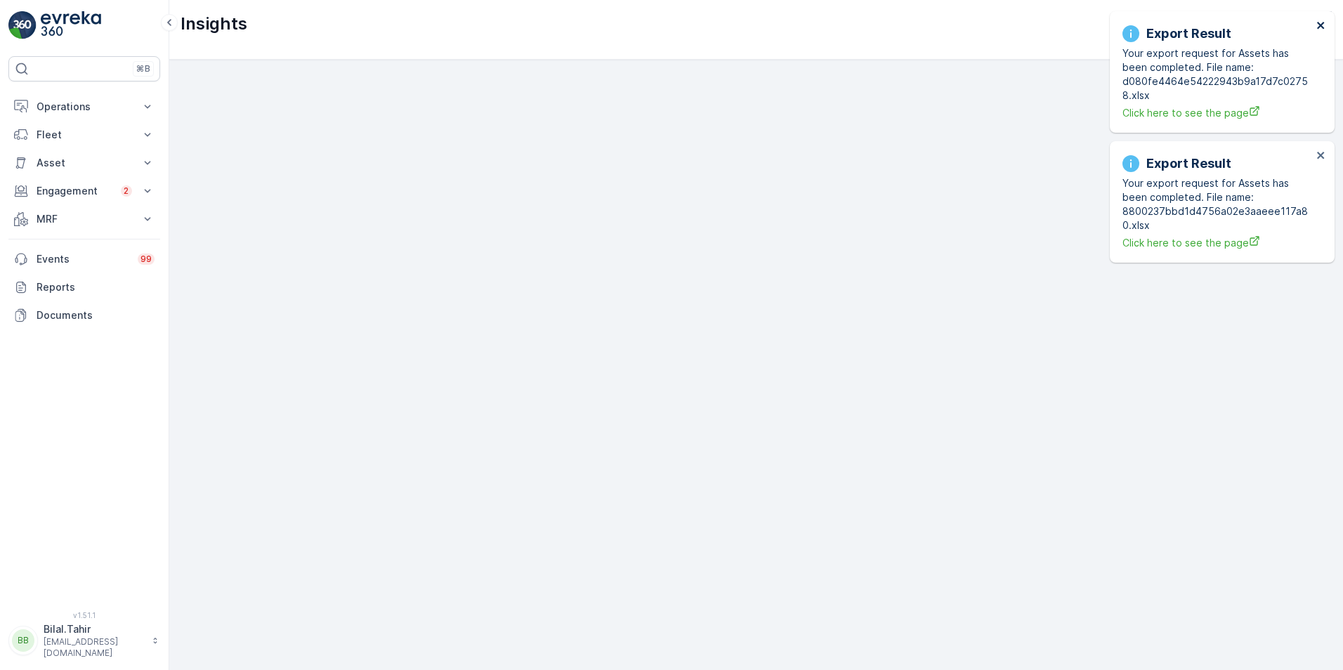
click at [1321, 24] on icon "close" at bounding box center [1320, 25] width 7 height 7
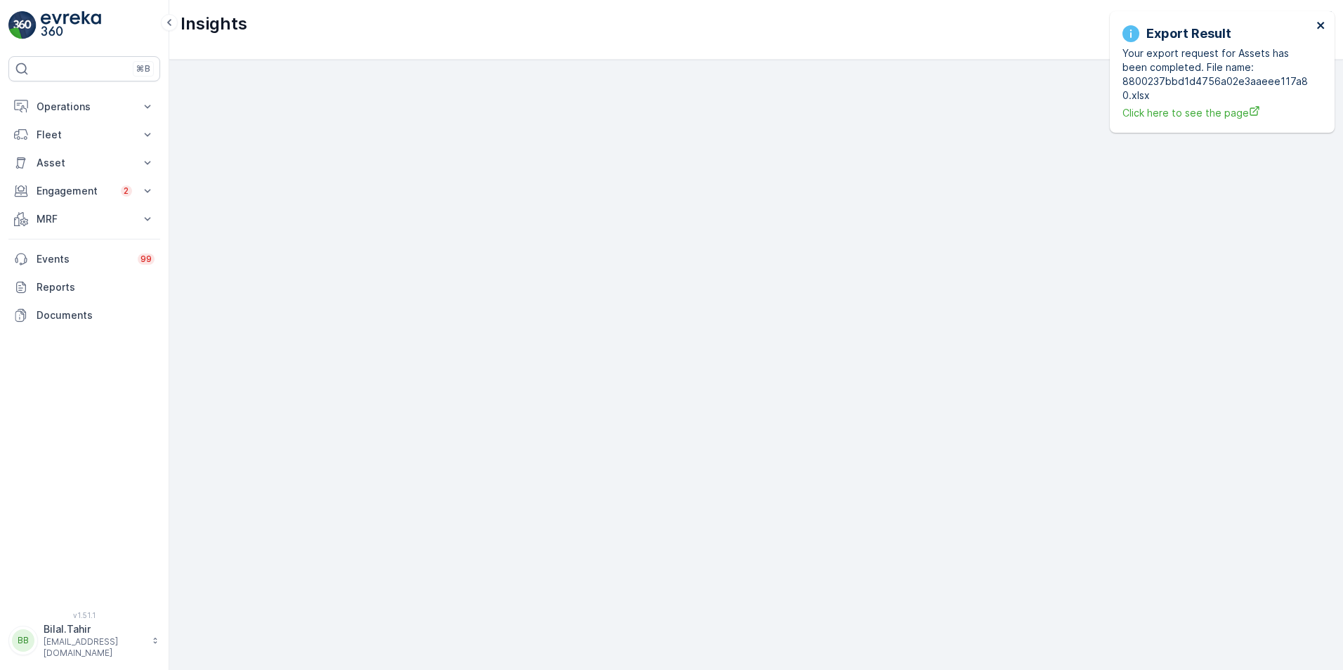
click at [1322, 26] on icon "close" at bounding box center [1320, 25] width 7 height 7
